Goal: Book appointment/travel/reservation

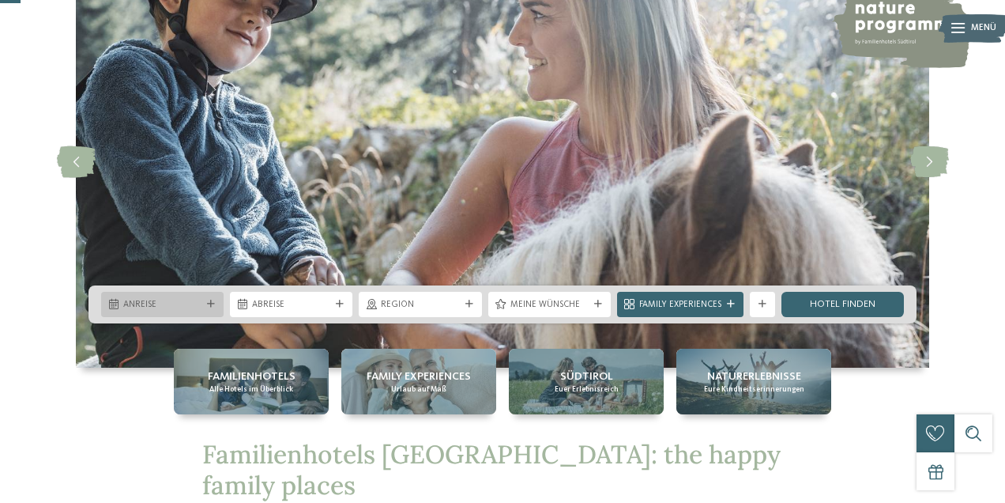
click at [191, 297] on div "Anreise" at bounding box center [162, 303] width 85 height 13
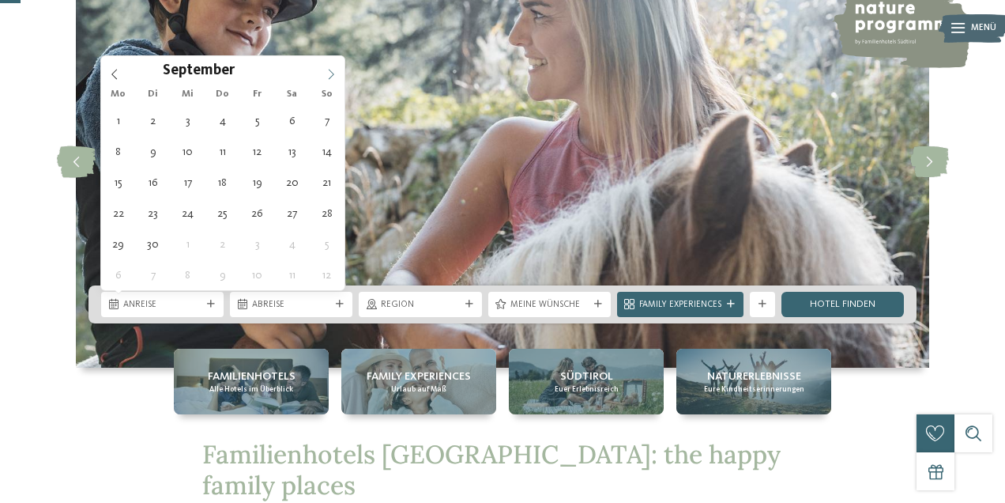
click at [337, 70] on span at bounding box center [331, 69] width 27 height 27
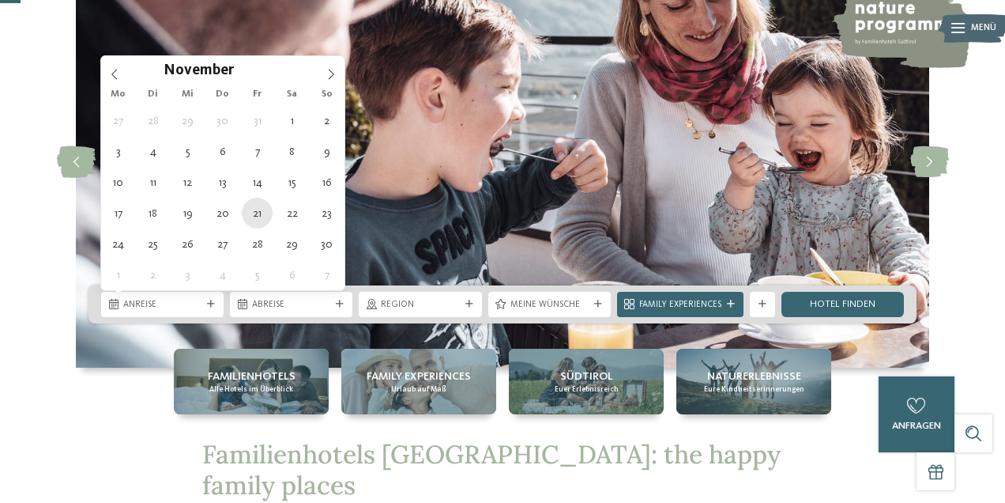
type div "[DATE]"
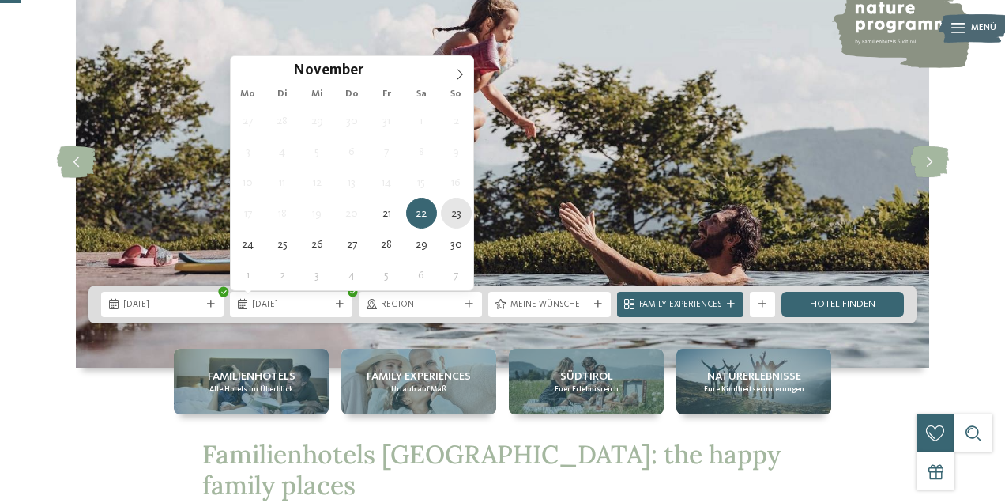
type div "[DATE]"
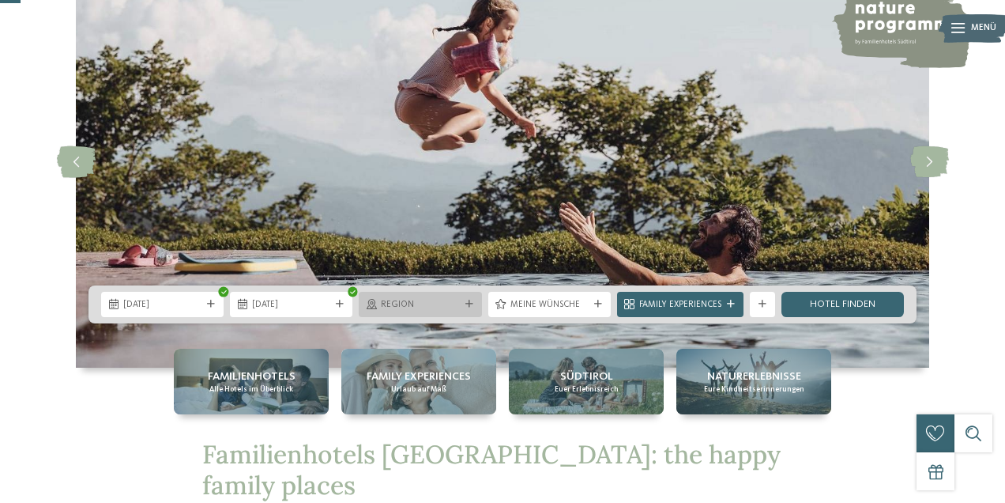
click at [449, 298] on div "Region" at bounding box center [420, 303] width 85 height 13
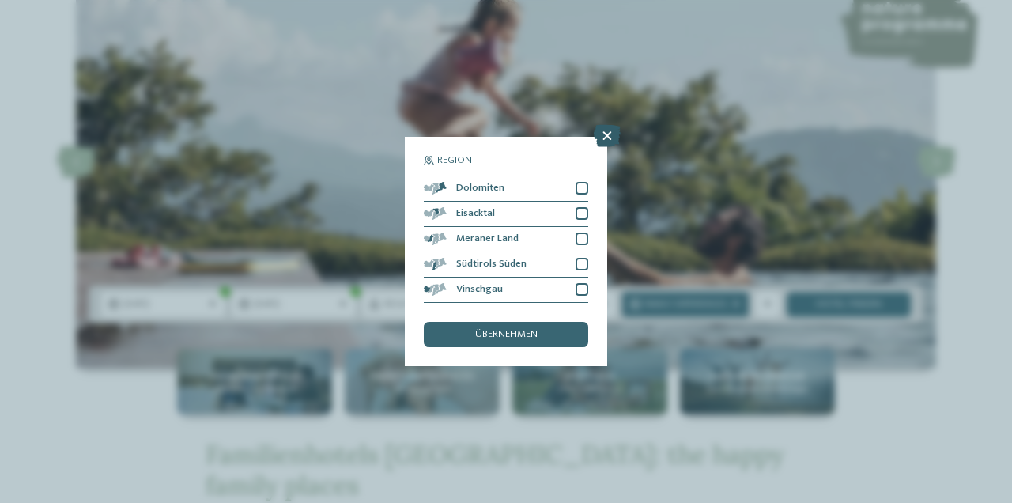
click at [604, 125] on icon at bounding box center [607, 136] width 27 height 22
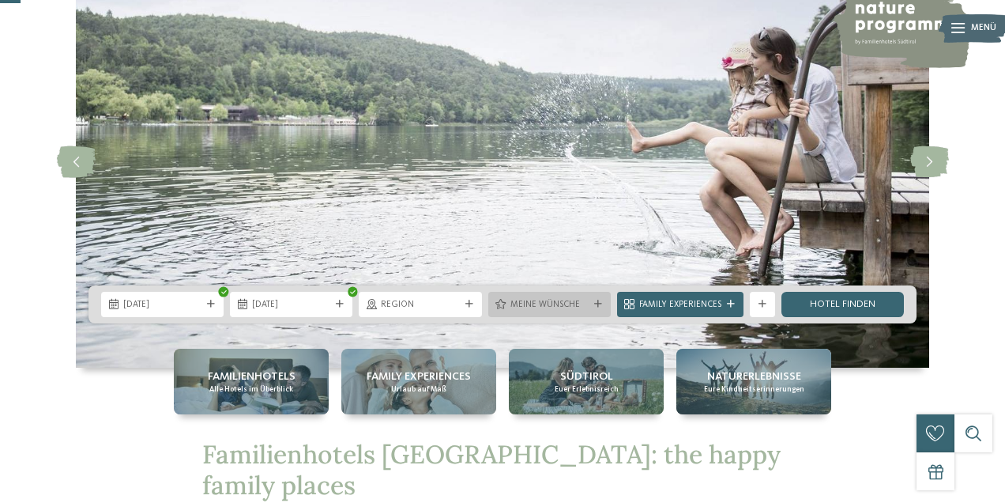
click at [581, 305] on span "Meine Wünsche" at bounding box center [550, 305] width 78 height 13
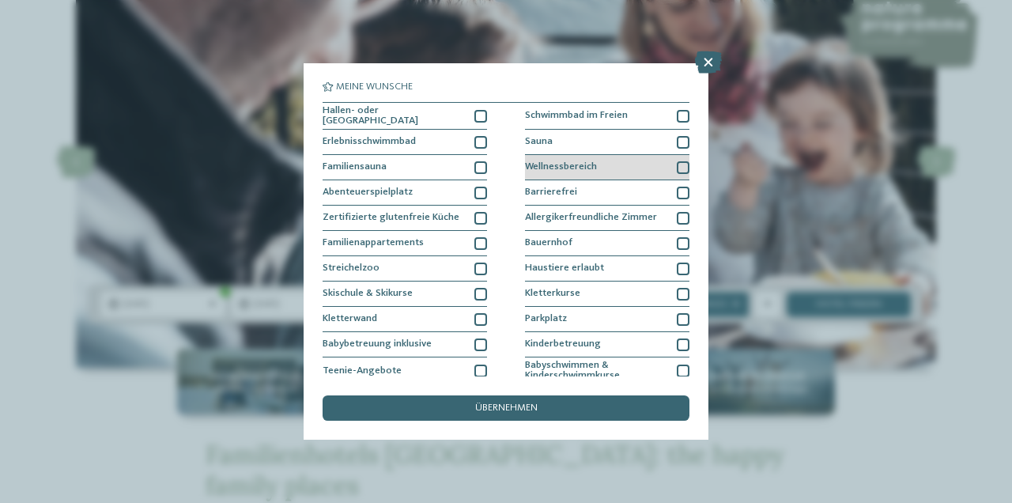
click at [607, 162] on div "Wellnessbereich" at bounding box center [607, 167] width 164 height 25
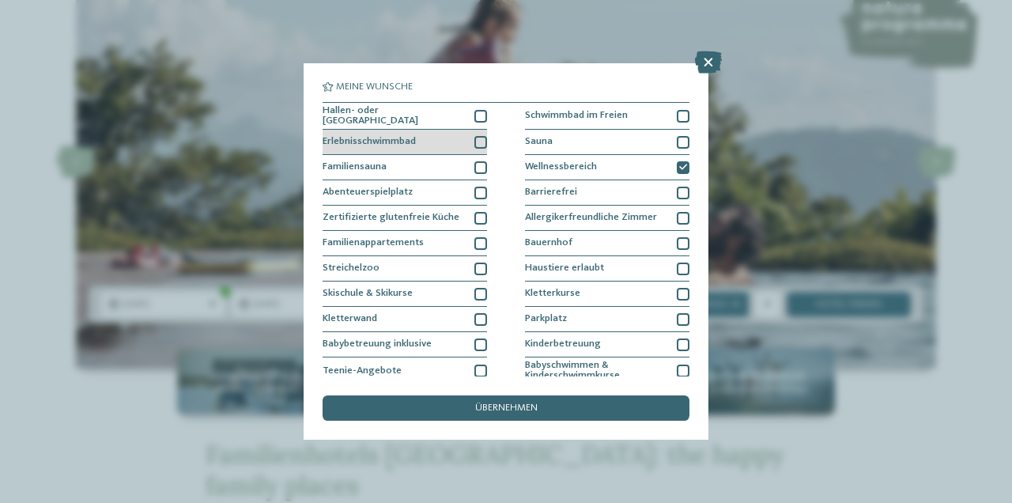
click at [446, 140] on div "Erlebnisschwimmbad" at bounding box center [404, 142] width 164 height 25
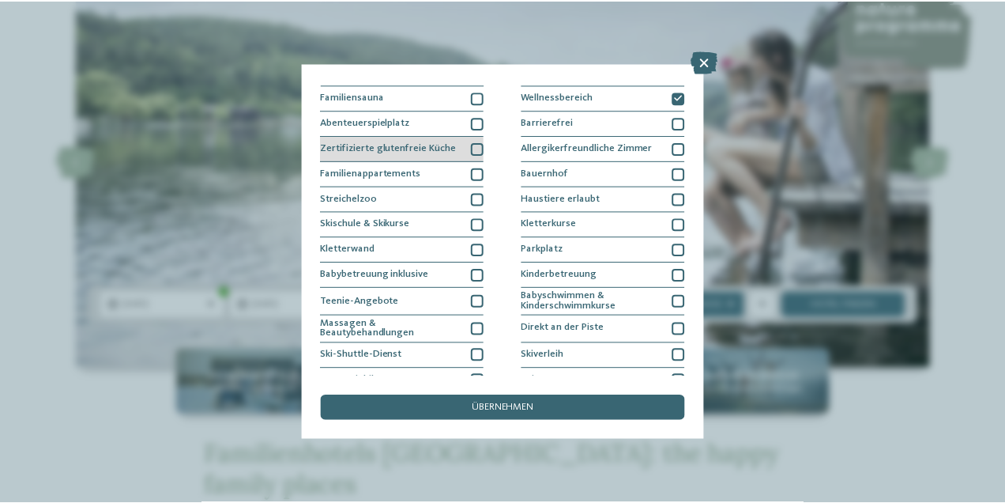
scroll to position [71, 0]
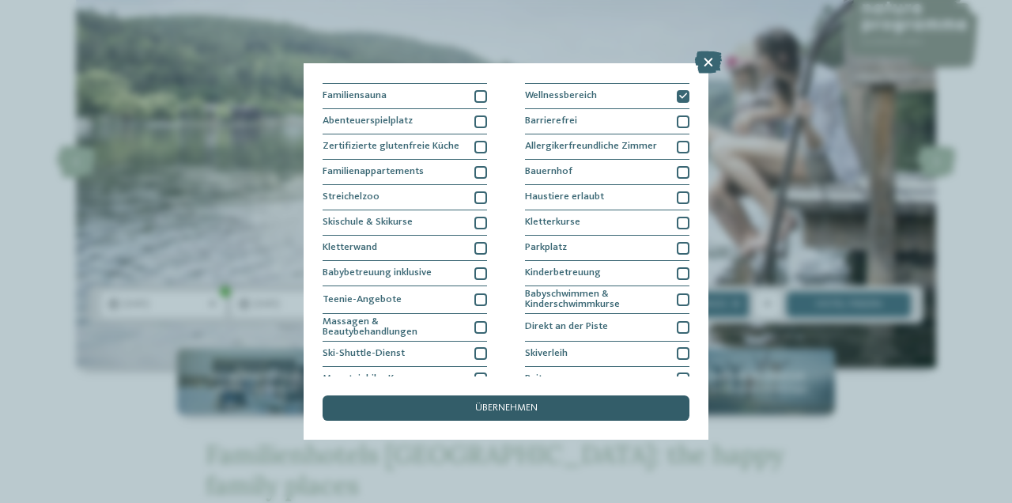
click at [475, 403] on span "übernehmen" at bounding box center [506, 408] width 62 height 10
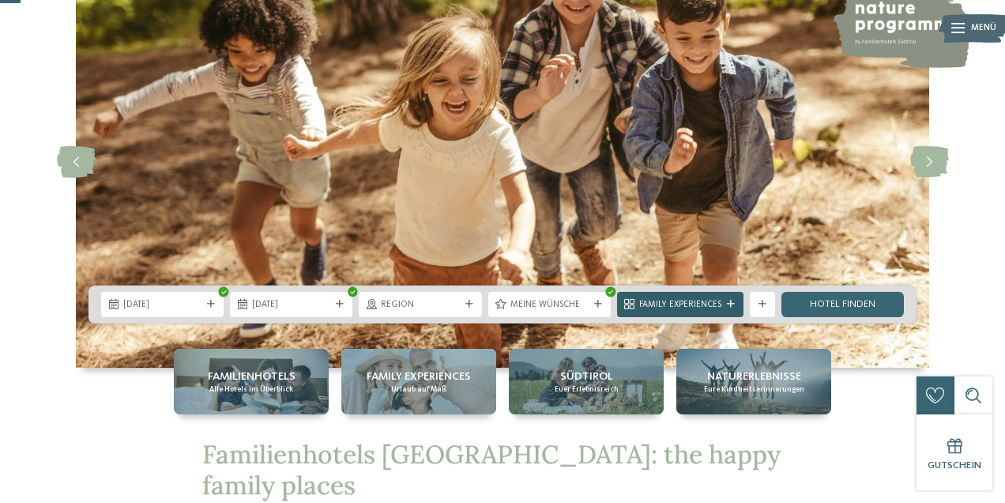
click at [728, 304] on icon at bounding box center [731, 304] width 8 height 8
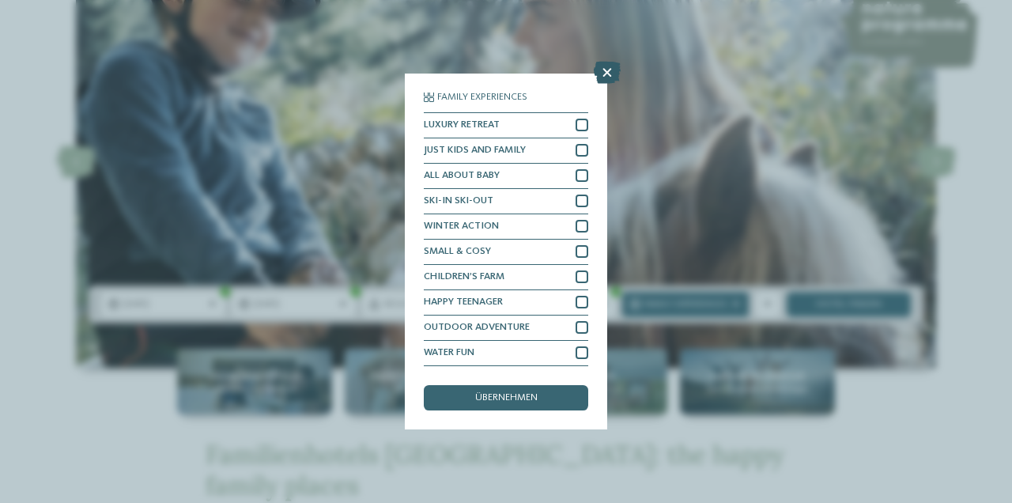
click at [605, 66] on icon at bounding box center [607, 73] width 27 height 22
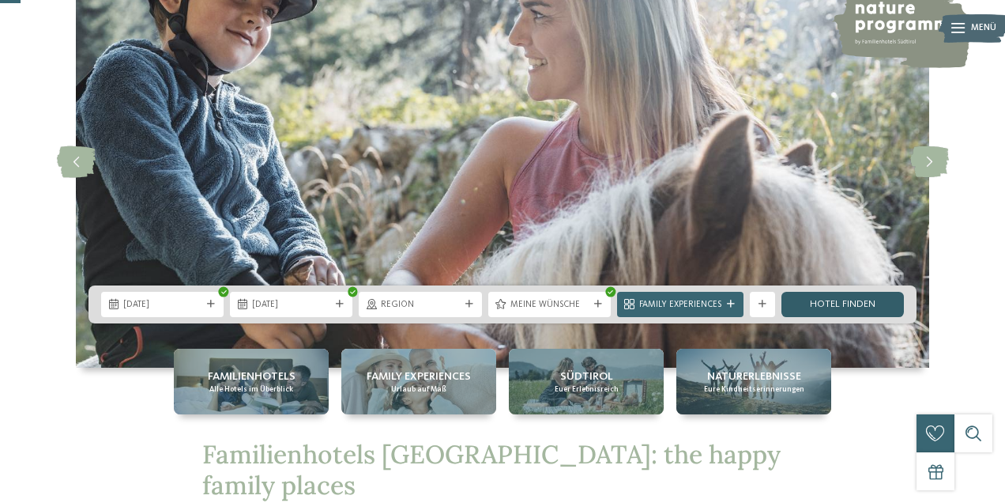
click at [872, 302] on link "Hotel finden" at bounding box center [843, 304] width 123 height 25
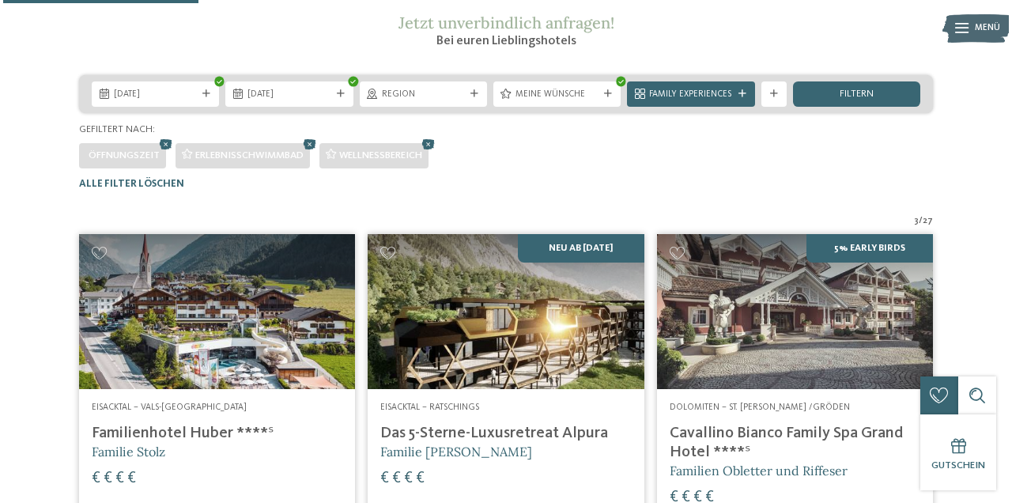
scroll to position [213, 0]
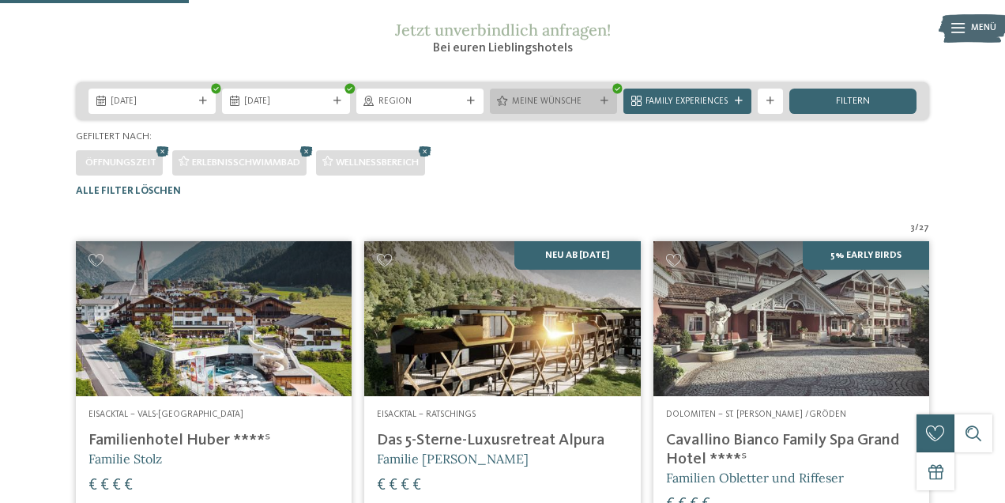
click at [605, 105] on icon at bounding box center [605, 101] width 8 height 8
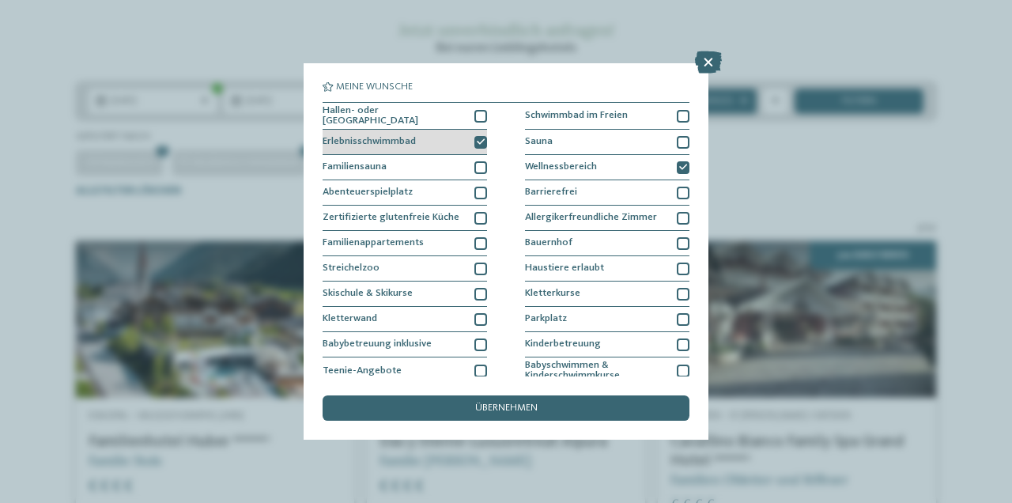
click at [481, 143] on icon at bounding box center [481, 142] width 8 height 8
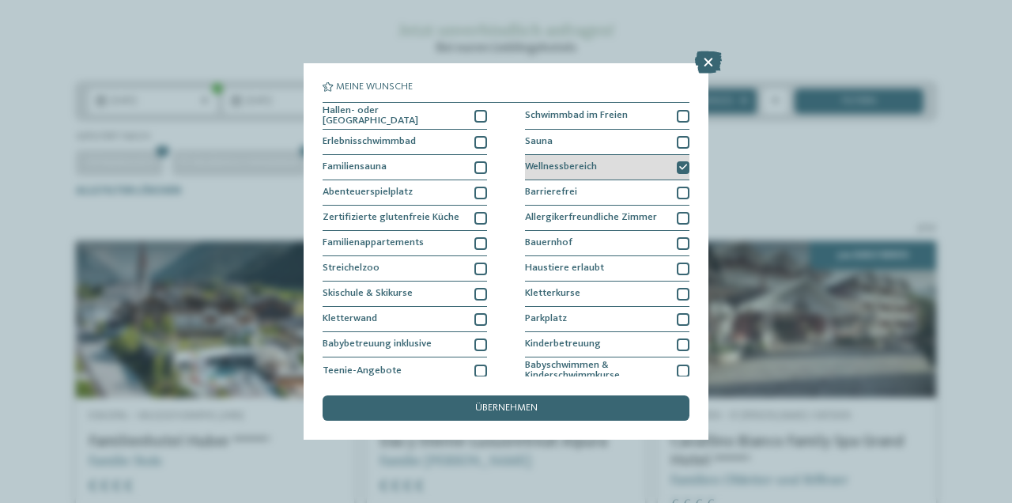
click at [681, 166] on icon at bounding box center [683, 168] width 8 height 8
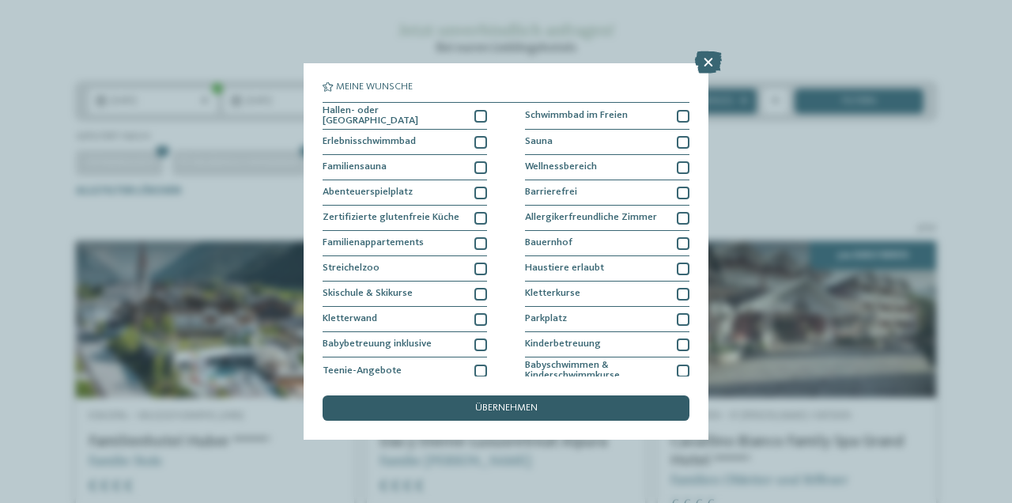
click at [554, 395] on div "übernehmen" at bounding box center [505, 407] width 367 height 25
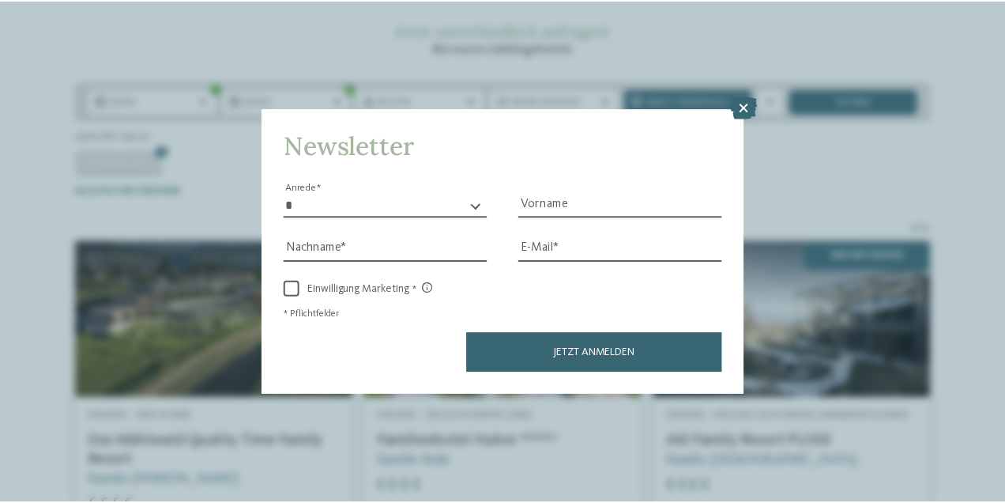
scroll to position [387, 0]
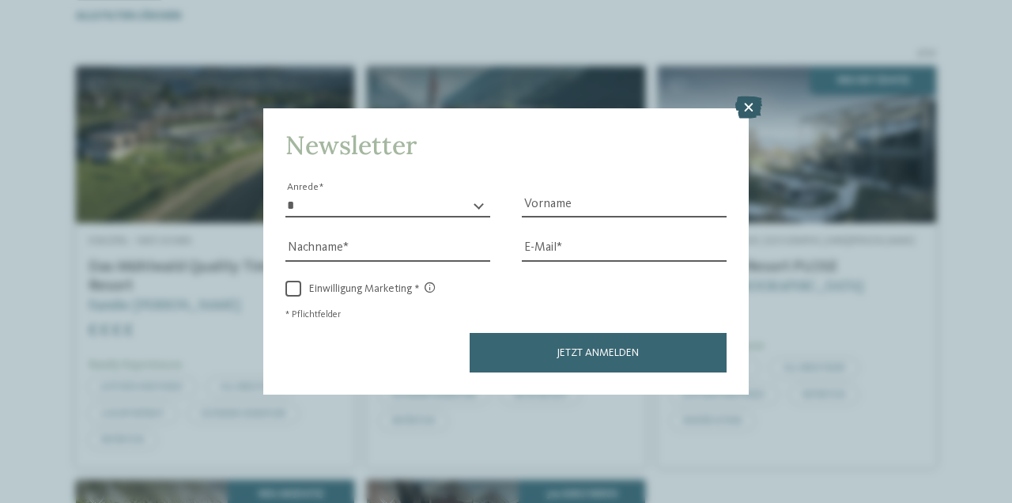
click at [751, 96] on icon at bounding box center [748, 107] width 27 height 22
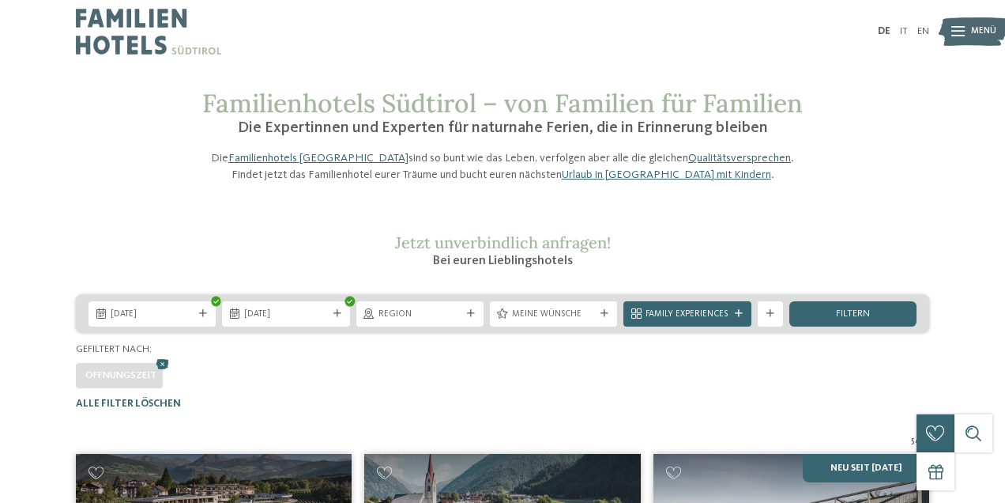
scroll to position [0, 0]
click at [168, 321] on span "[DATE]" at bounding box center [152, 314] width 83 height 13
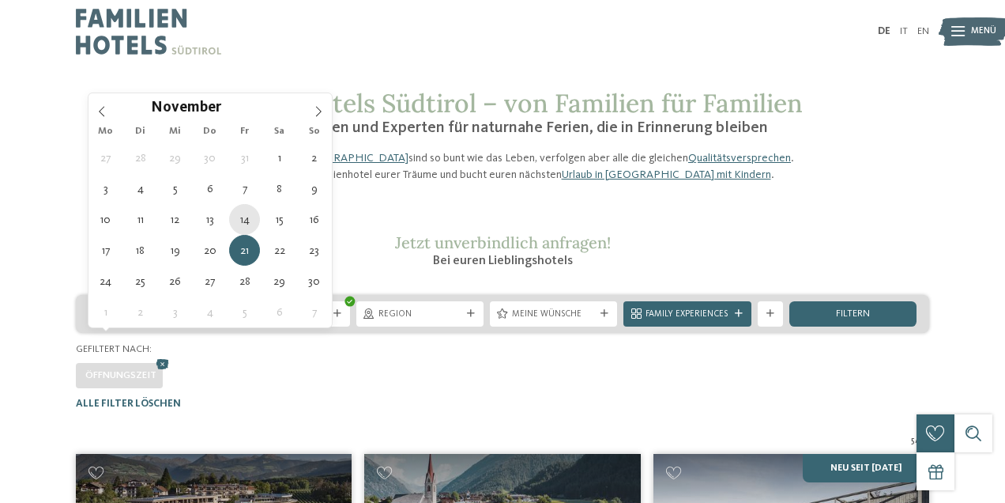
type div "[DATE]"
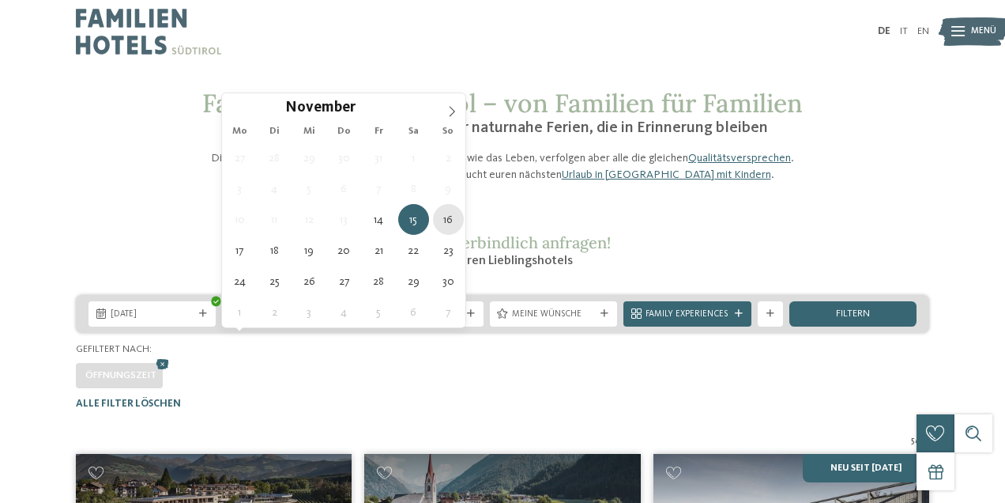
type div "[DATE]"
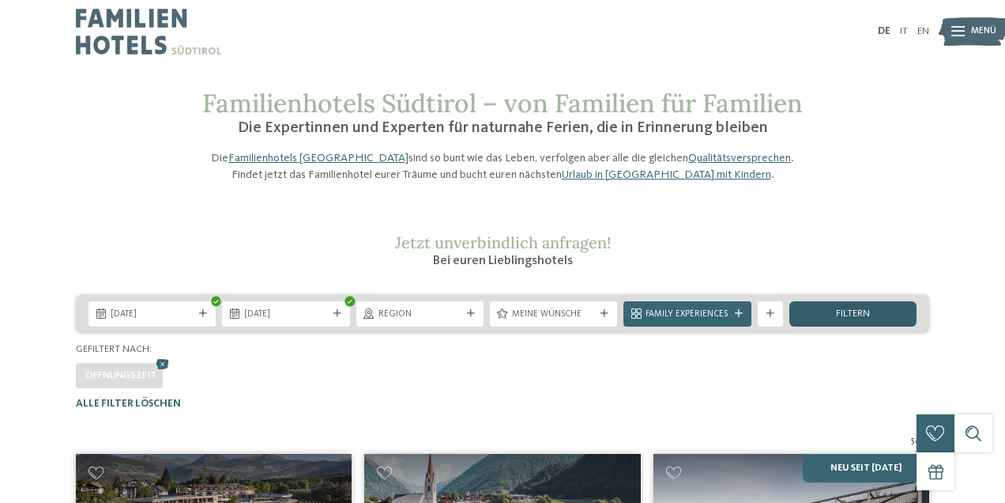
click at [858, 319] on span "filtern" at bounding box center [853, 314] width 34 height 10
